Goal: Information Seeking & Learning: Learn about a topic

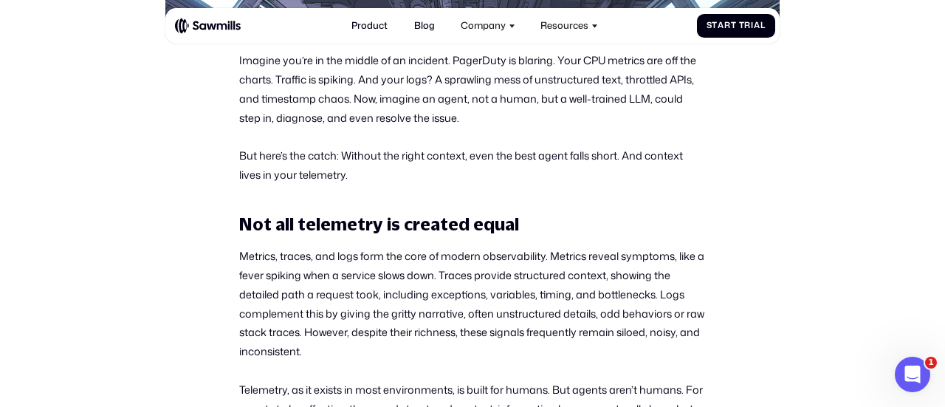
scroll to position [583, 0]
click at [340, 116] on p "Imagine you’re in the middle of an incident. PagerDuty is blaring. Your CPU met…" at bounding box center [472, 88] width 467 height 77
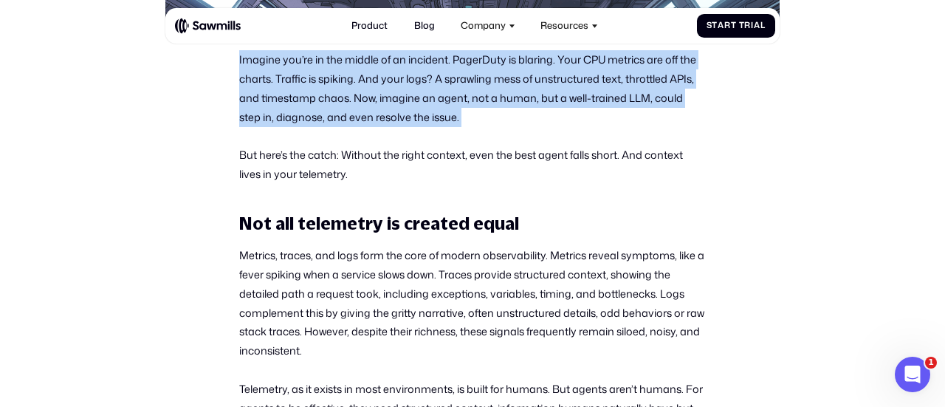
click at [340, 116] on p "Imagine you’re in the middle of an incident. PagerDuty is blaring. Your CPU met…" at bounding box center [472, 88] width 467 height 77
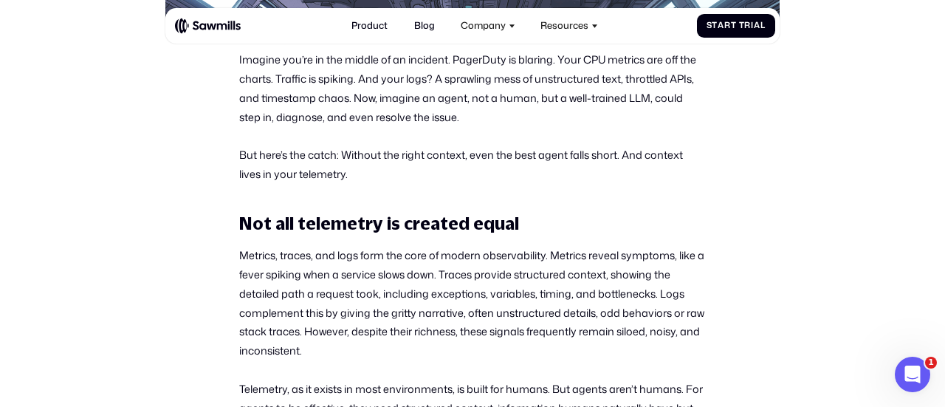
click at [304, 154] on p "But here’s the catch: Without the right context, even the best agent falls shor…" at bounding box center [472, 164] width 467 height 38
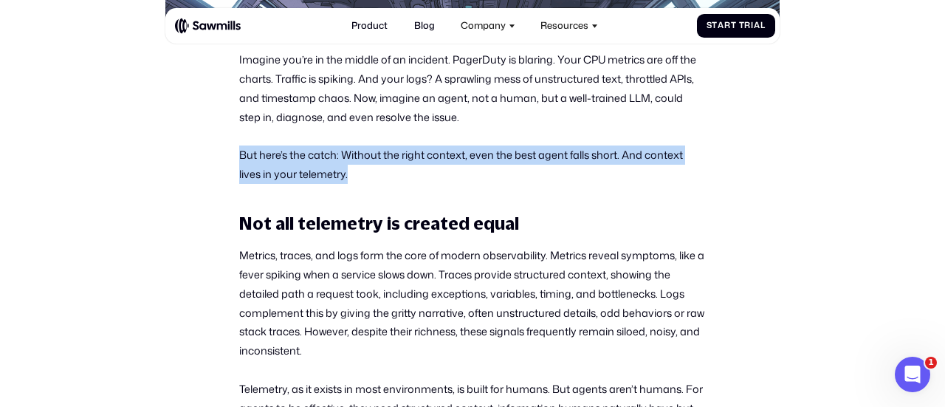
click at [304, 154] on p "But here’s the catch: Without the right context, even the best agent falls shor…" at bounding box center [472, 164] width 467 height 38
click at [350, 176] on p "But here’s the catch: Without the right context, even the best agent falls shor…" at bounding box center [472, 164] width 467 height 38
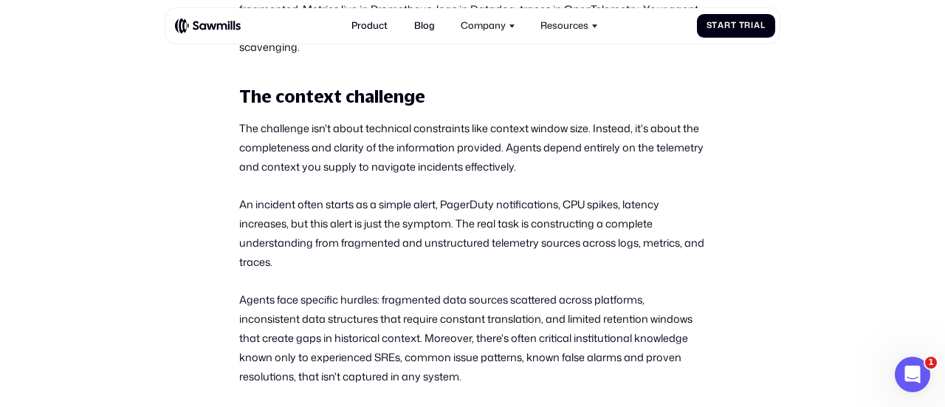
scroll to position [1313, 0]
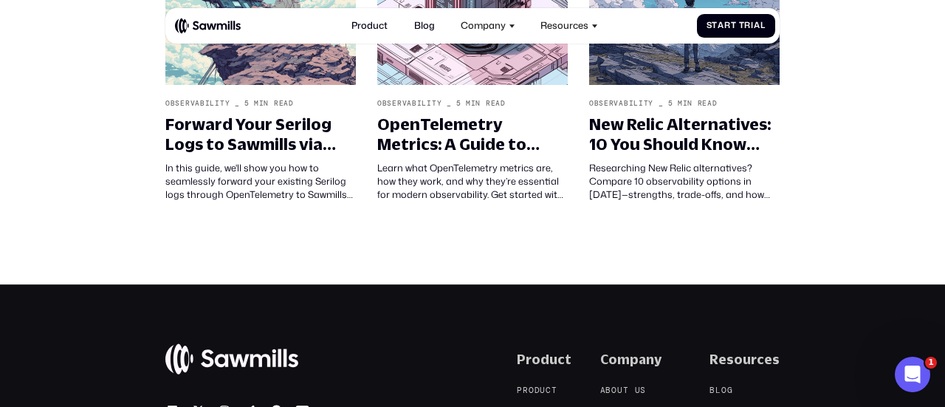
scroll to position [4410, 0]
